Goal: Information Seeking & Learning: Learn about a topic

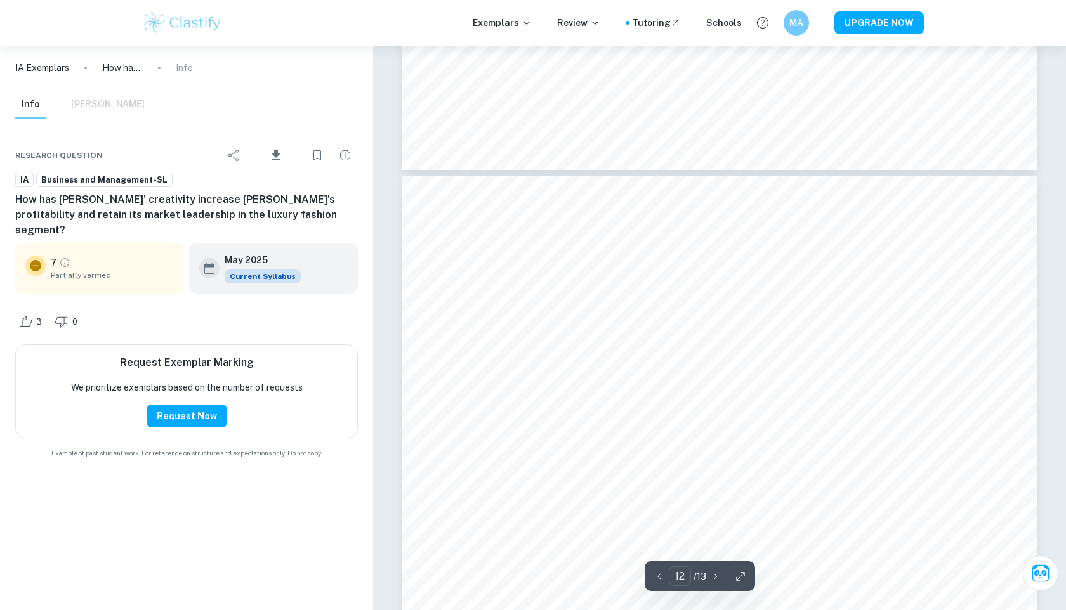
scroll to position [10102, 0]
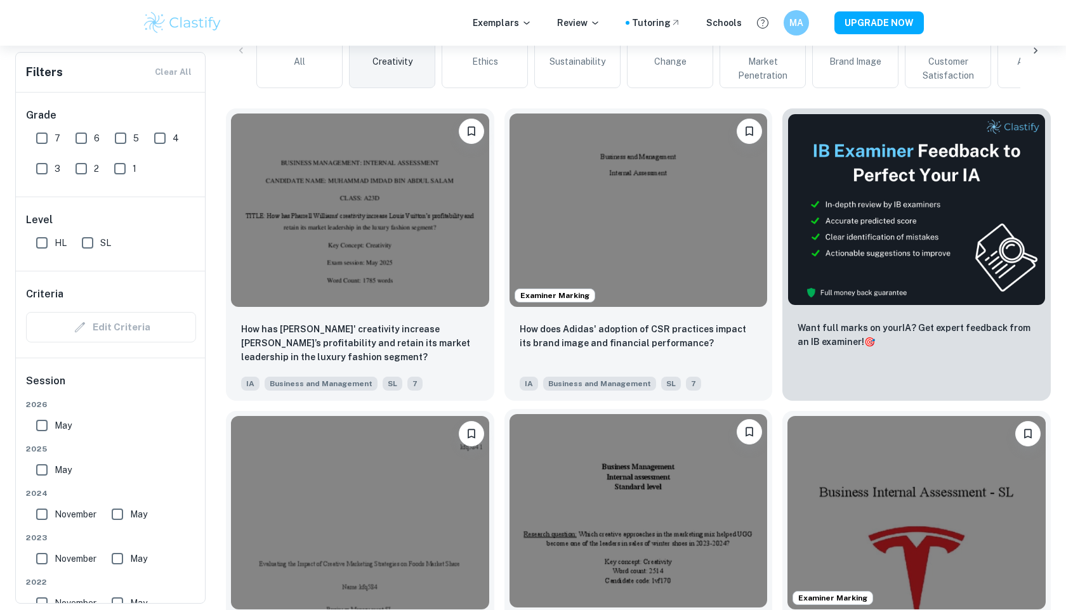
scroll to position [346, 0]
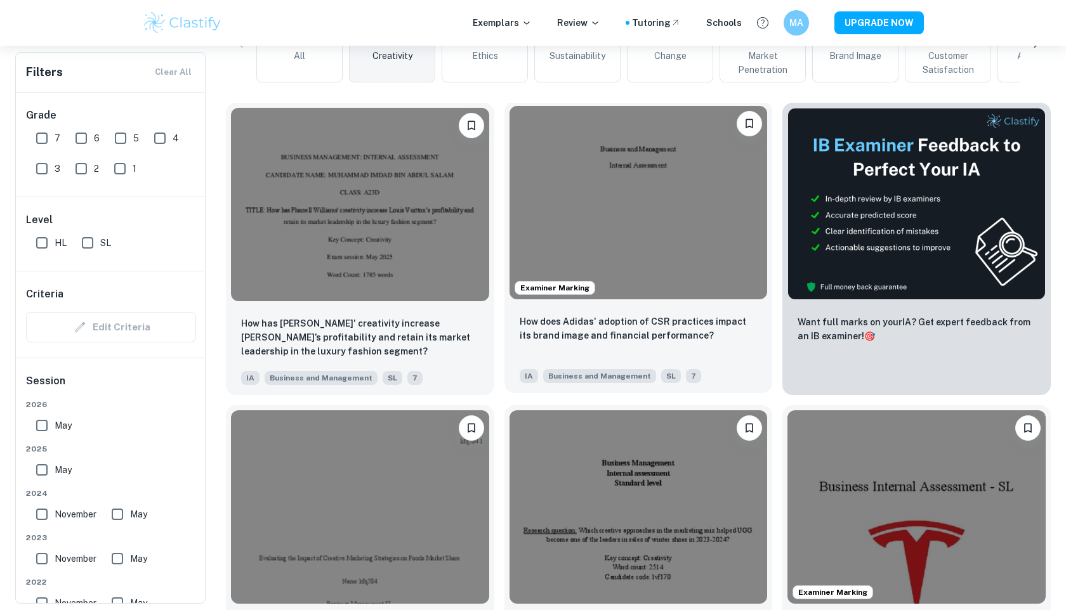
click at [596, 205] on img at bounding box center [638, 202] width 258 height 193
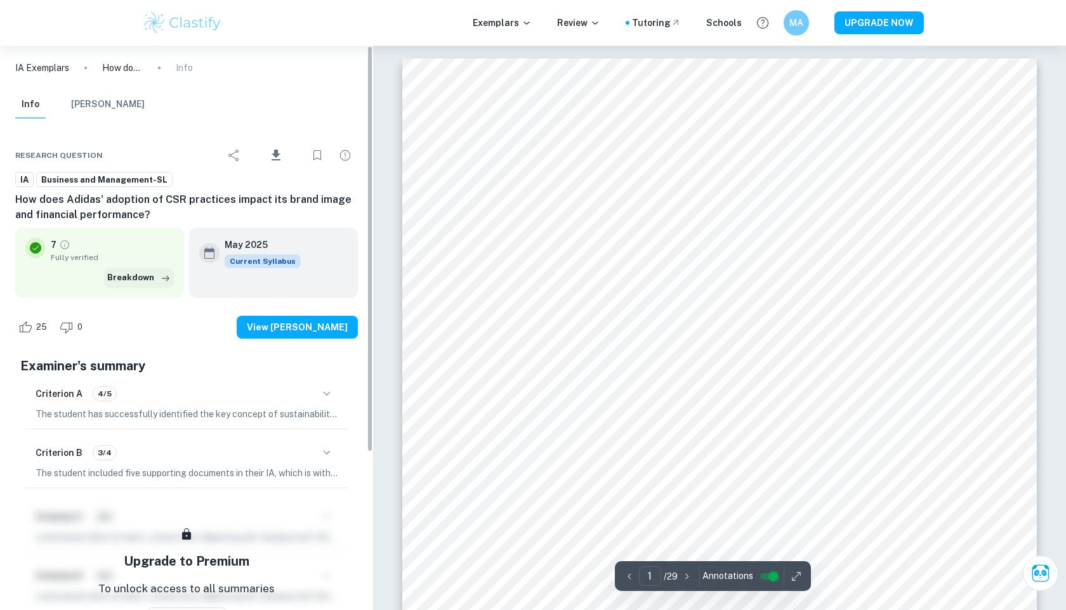
click at [134, 277] on button "Breakdown" at bounding box center [139, 277] width 70 height 19
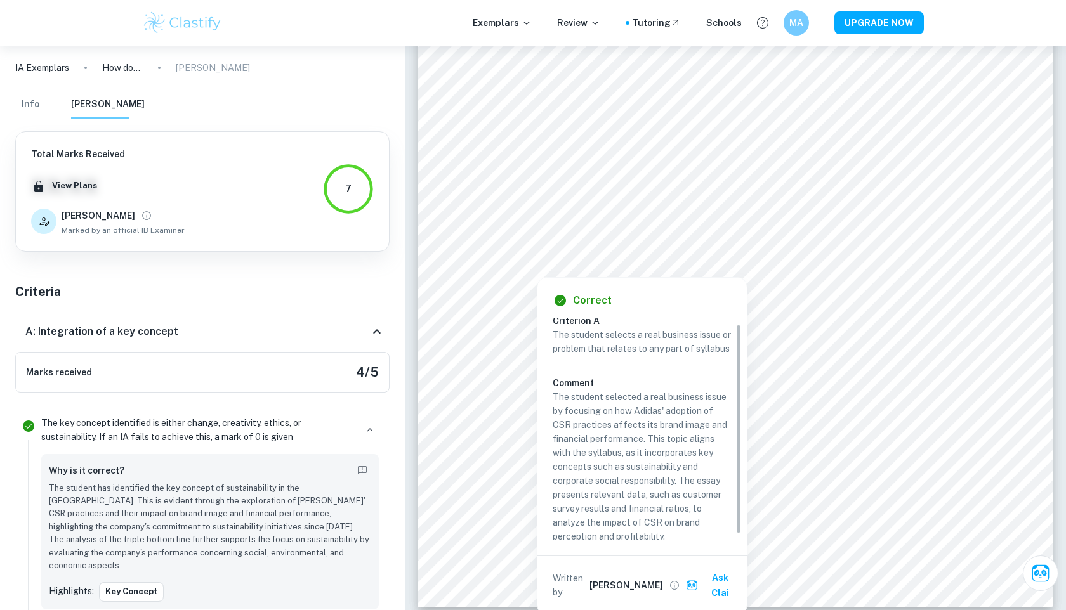
scroll to position [12, 0]
drag, startPoint x: 737, startPoint y: 336, endPoint x: 740, endPoint y: 372, distance: 36.2
click at [740, 372] on div "Criterion A The student selects a real business issue or problem that relates t…" at bounding box center [646, 429] width 189 height 222
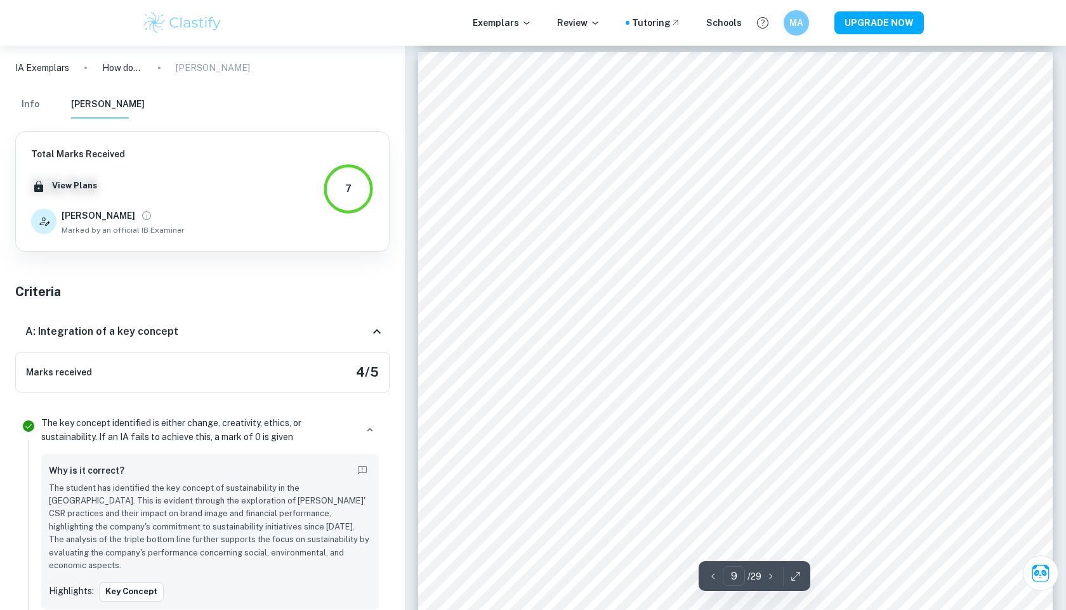
scroll to position [7523, 0]
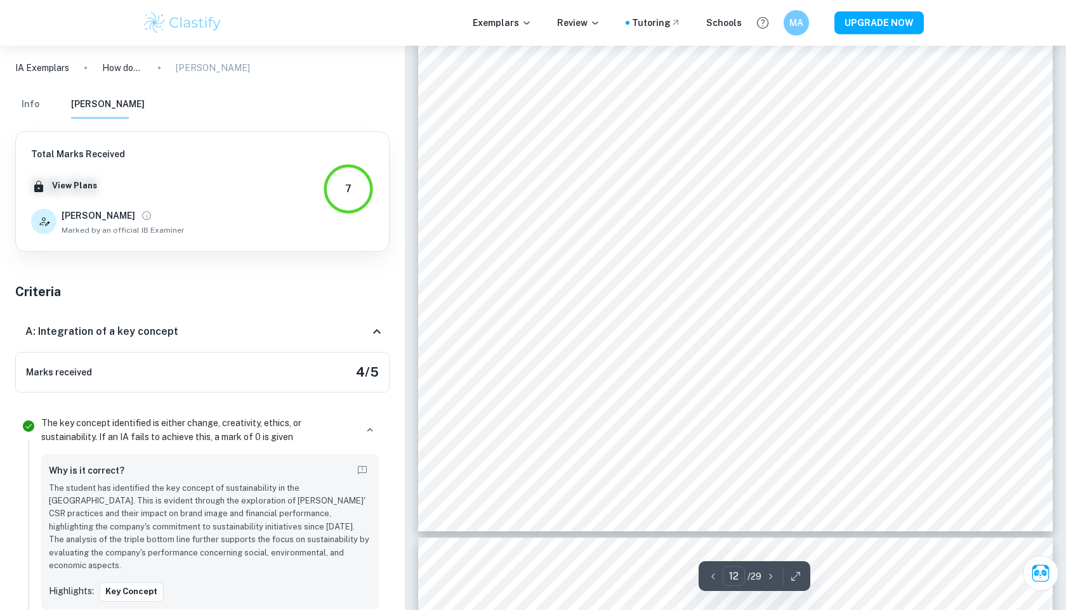
type input "13"
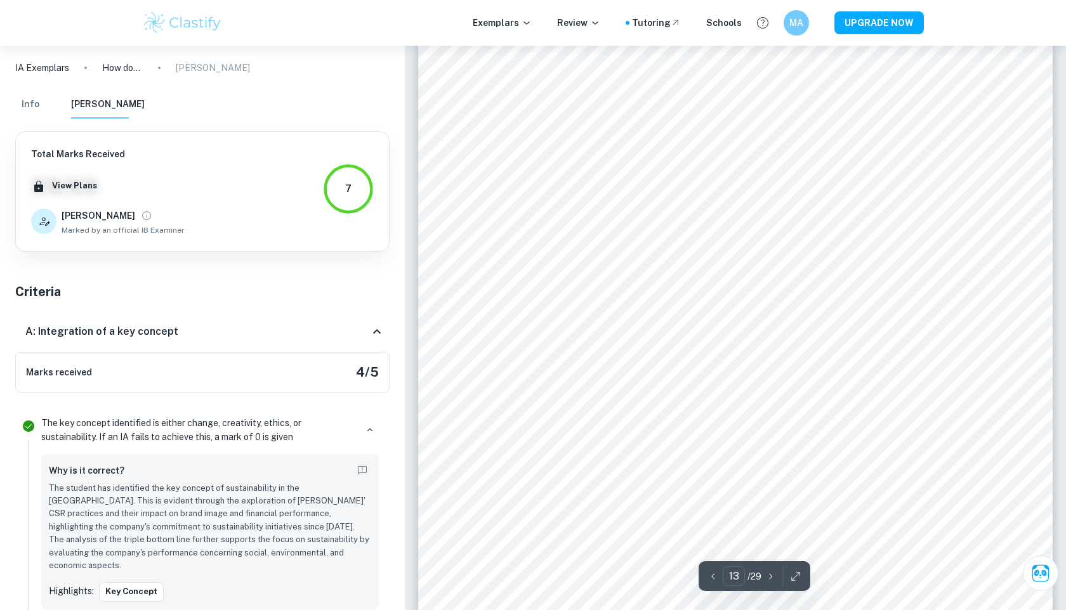
scroll to position [11194, 0]
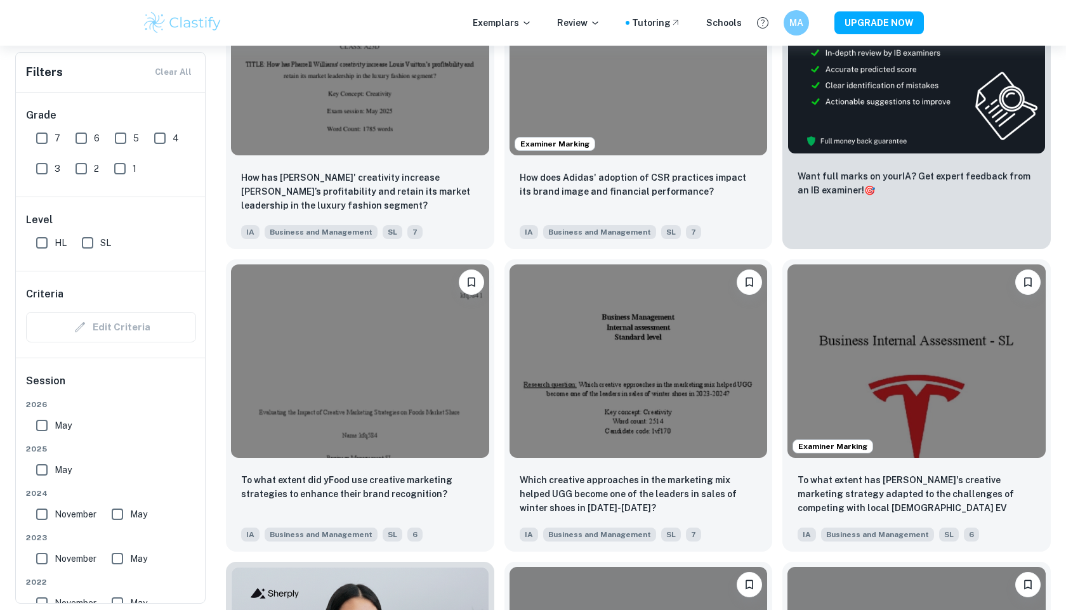
scroll to position [500, 0]
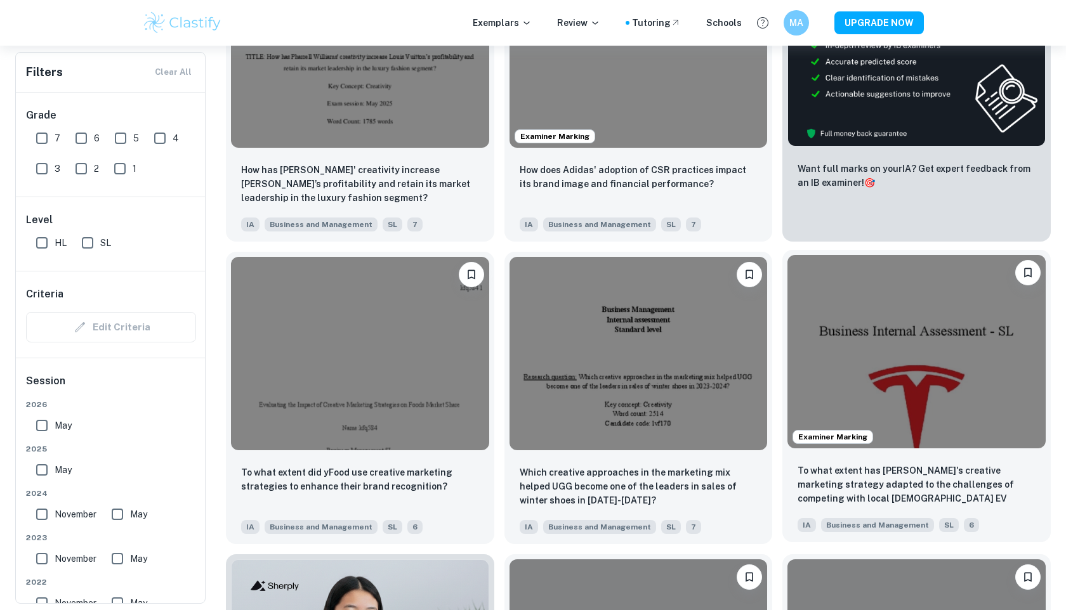
click at [816, 365] on img at bounding box center [916, 351] width 258 height 193
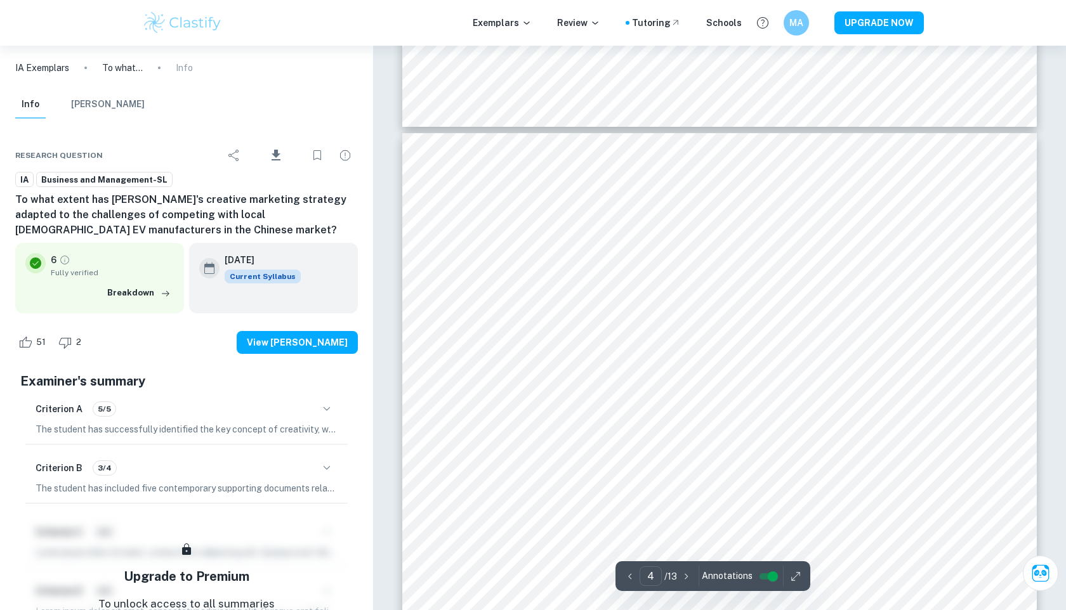
scroll to position [2838, 0]
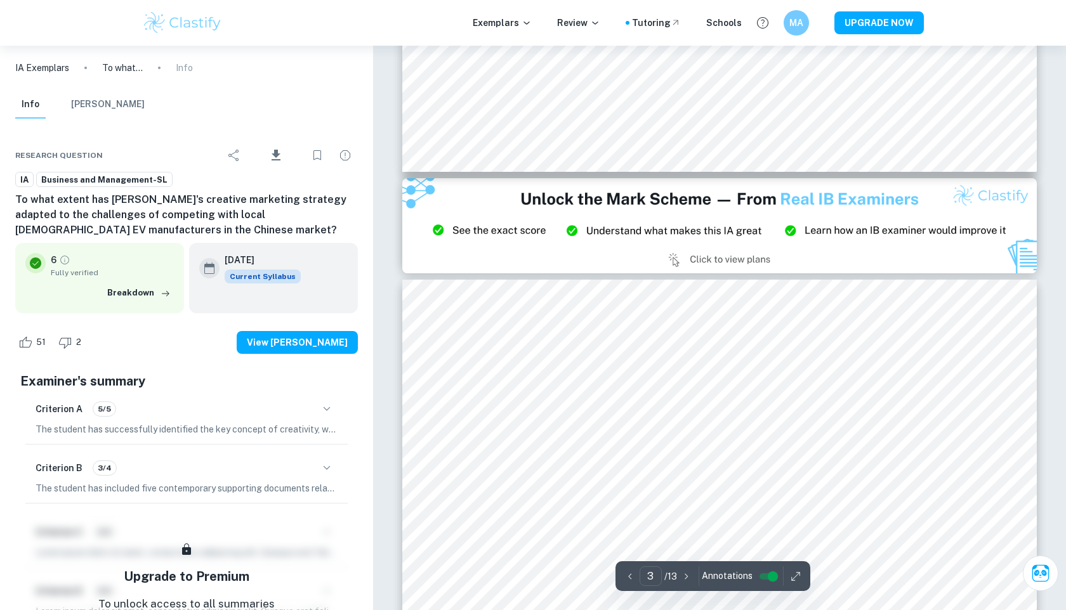
type input "2"
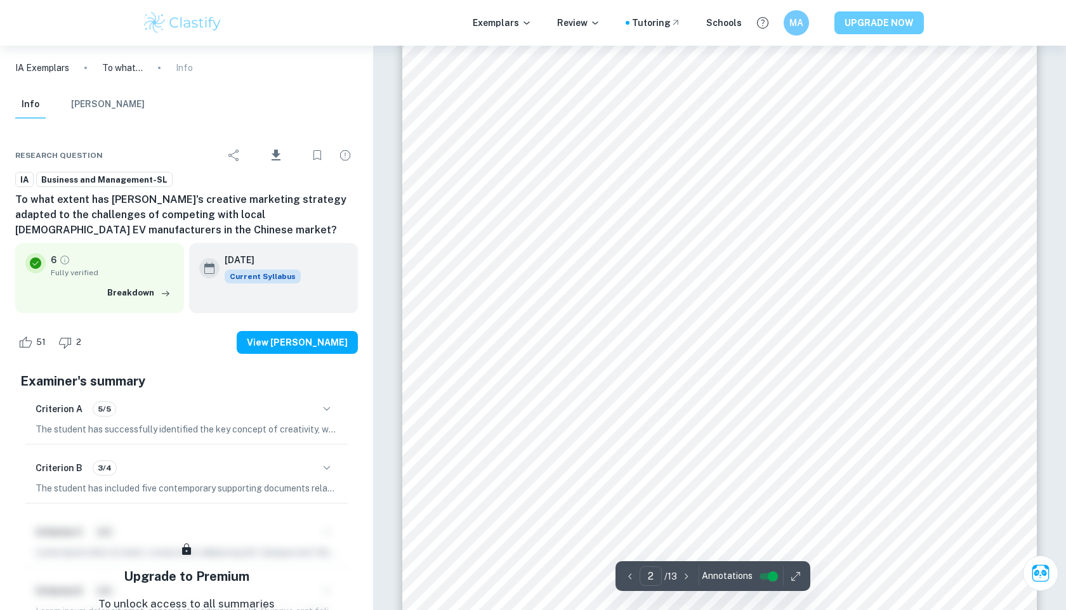
scroll to position [1234, 0]
